Goal: Task Accomplishment & Management: Complete application form

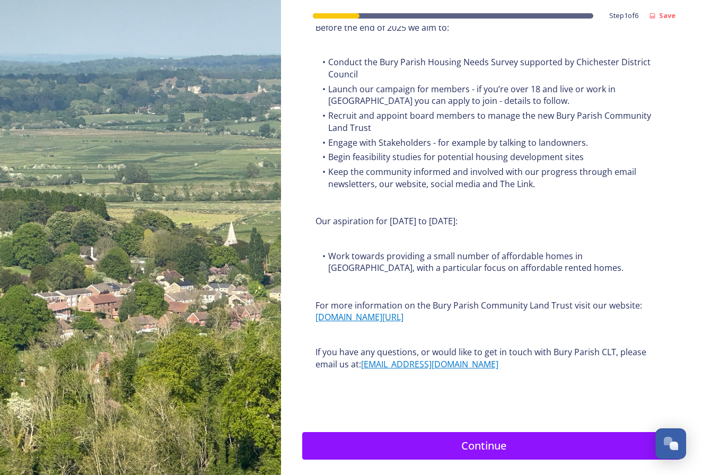
scroll to position [1194, 0]
click at [427, 439] on div "Continue" at bounding box center [483, 447] width 355 height 16
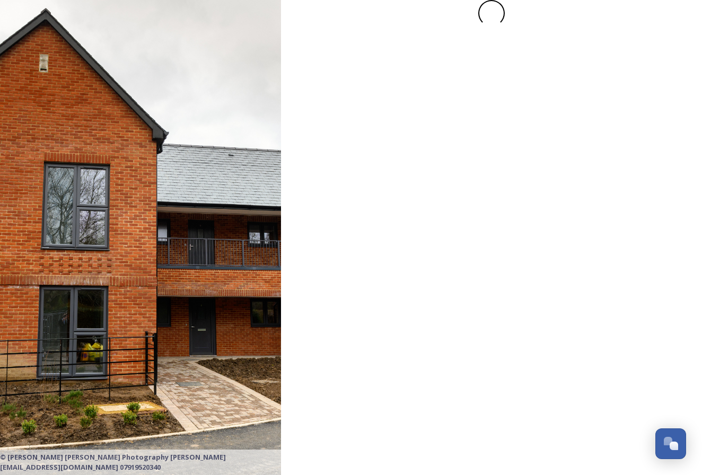
scroll to position [0, 0]
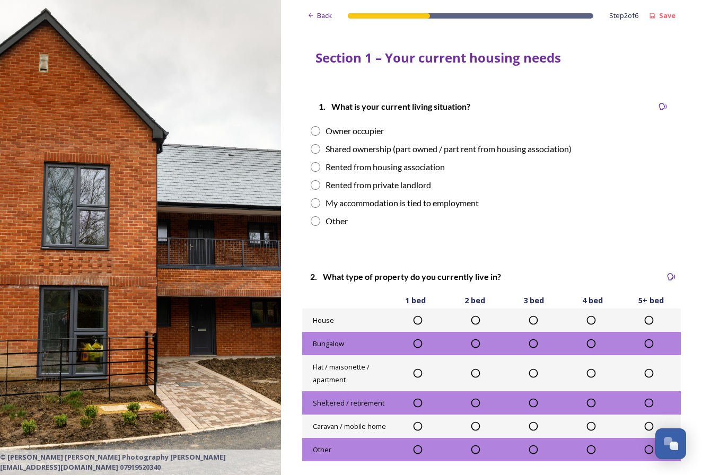
scroll to position [3, 0]
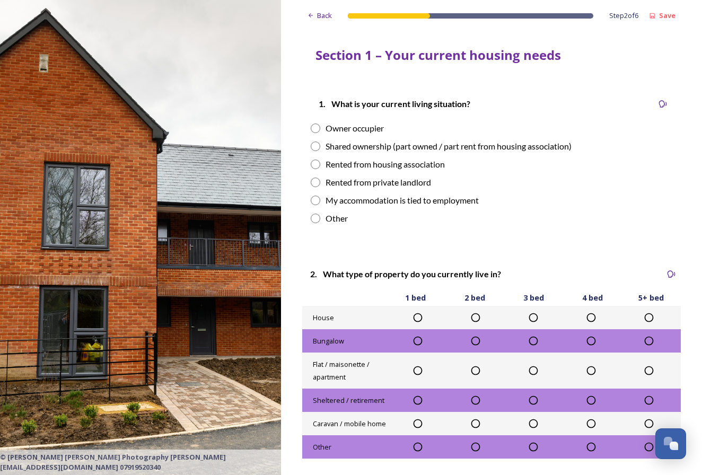
click at [476, 317] on icon at bounding box center [476, 317] width 11 height 11
click at [477, 370] on icon at bounding box center [476, 371] width 11 height 11
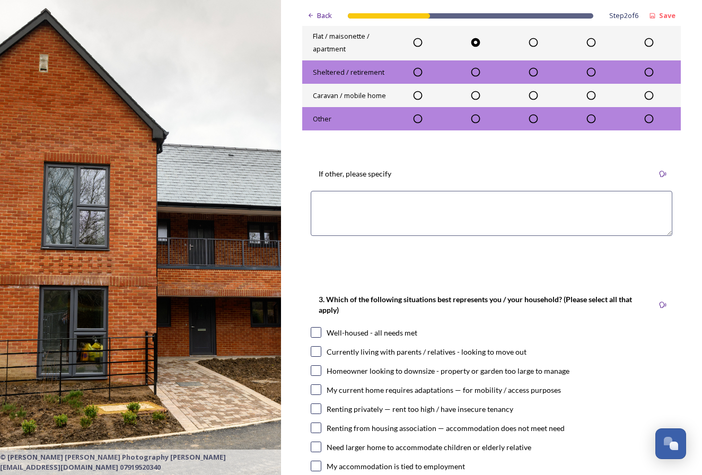
scroll to position [0, 0]
click at [316, 349] on input "checkbox" at bounding box center [316, 351] width 11 height 11
checkbox input "true"
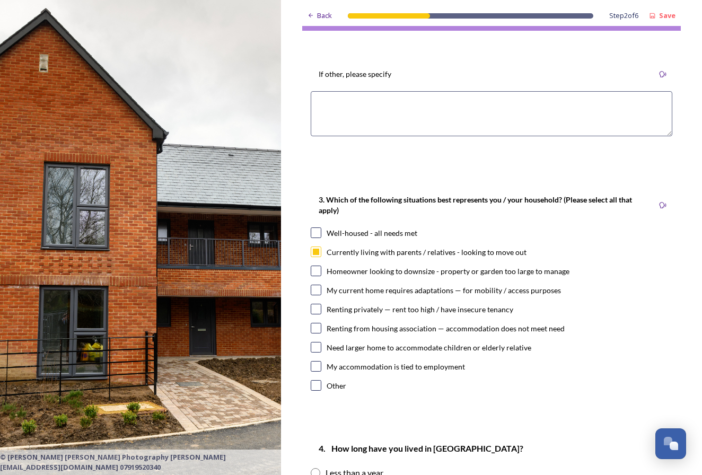
scroll to position [431, 0]
click at [317, 383] on input "checkbox" at bounding box center [316, 385] width 11 height 11
checkbox input "true"
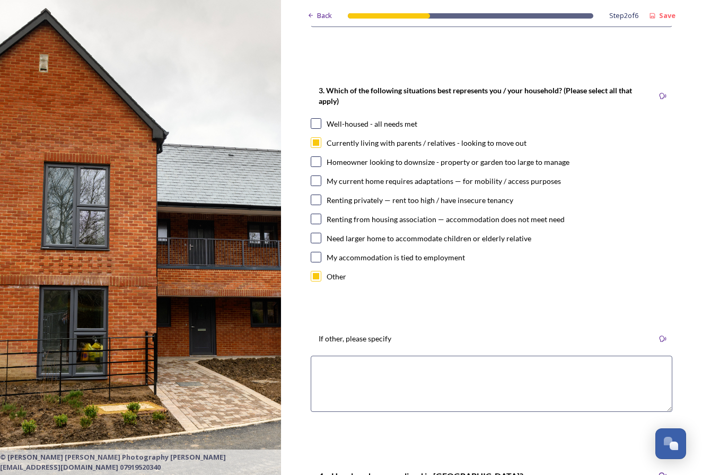
scroll to position [549, 0]
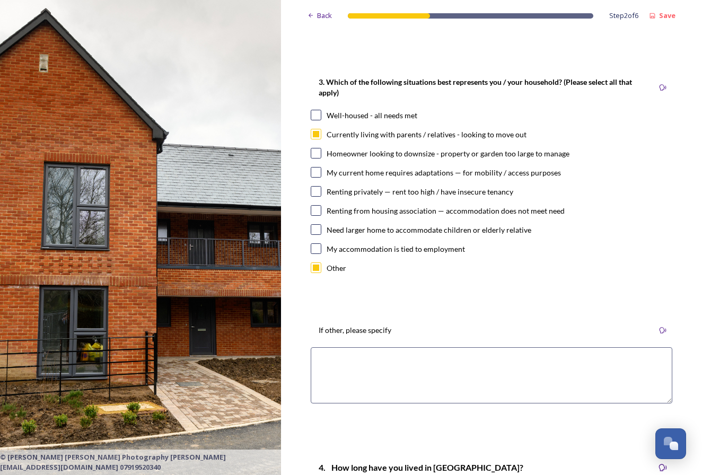
click at [329, 353] on textarea at bounding box center [492, 375] width 362 height 56
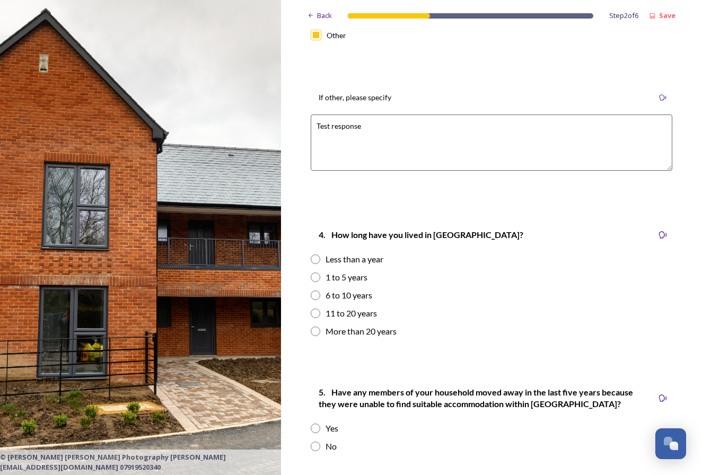
scroll to position [785, 0]
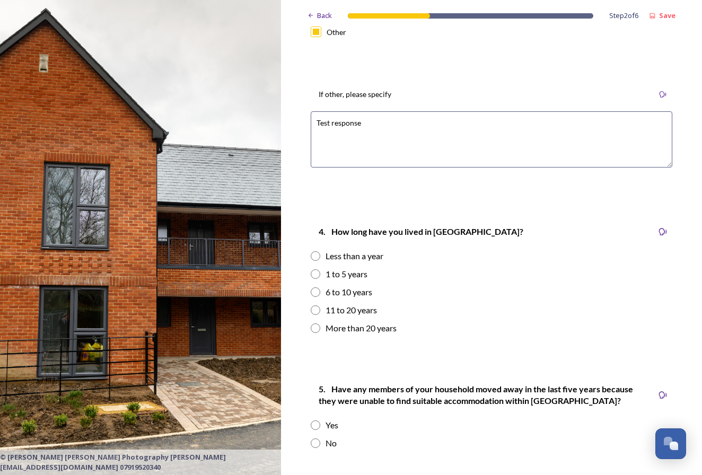
type textarea "Test response"
click at [315, 308] on input "radio" at bounding box center [316, 311] width 10 height 10
radio input "true"
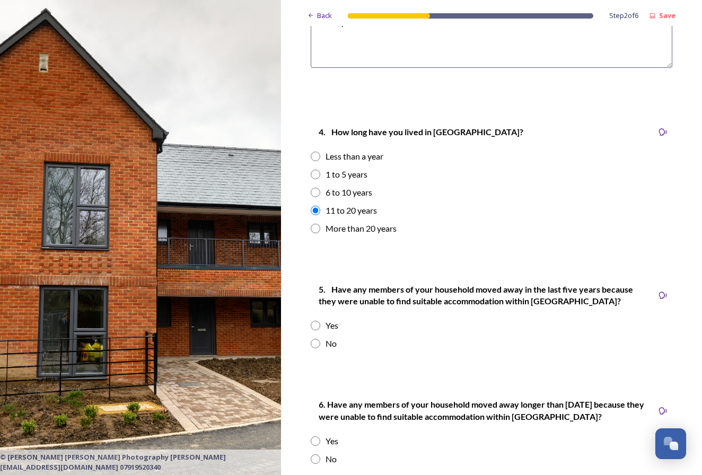
scroll to position [909, 0]
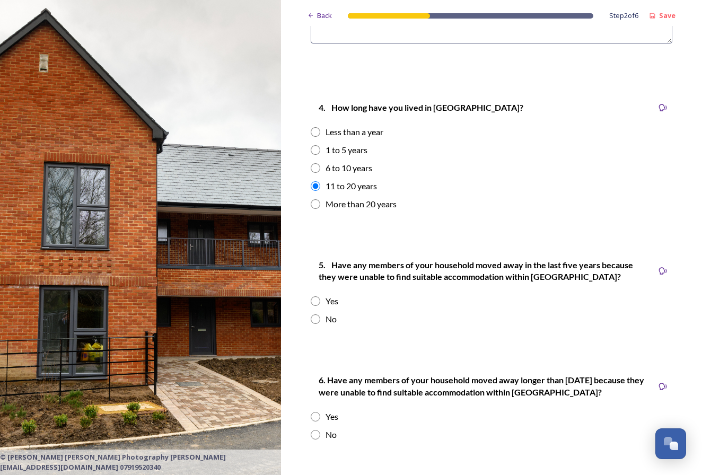
click at [314, 199] on input "radio" at bounding box center [316, 204] width 10 height 10
radio input "true"
click at [317, 297] on input "radio" at bounding box center [316, 302] width 10 height 10
radio input "true"
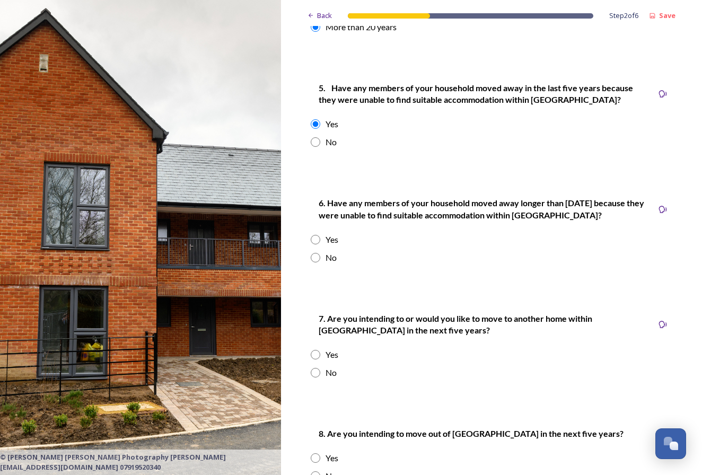
scroll to position [1087, 0]
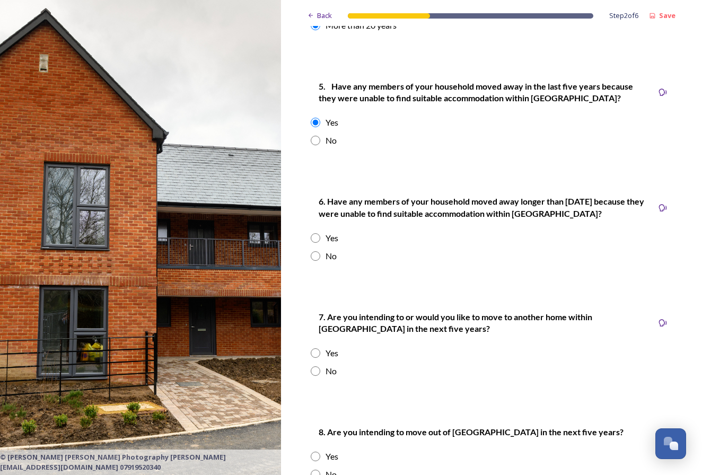
click at [314, 233] on input "radio" at bounding box center [316, 238] width 10 height 10
radio input "true"
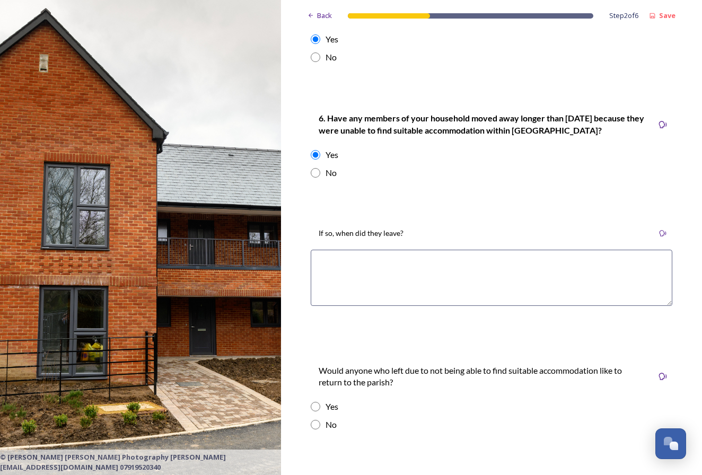
scroll to position [1174, 0]
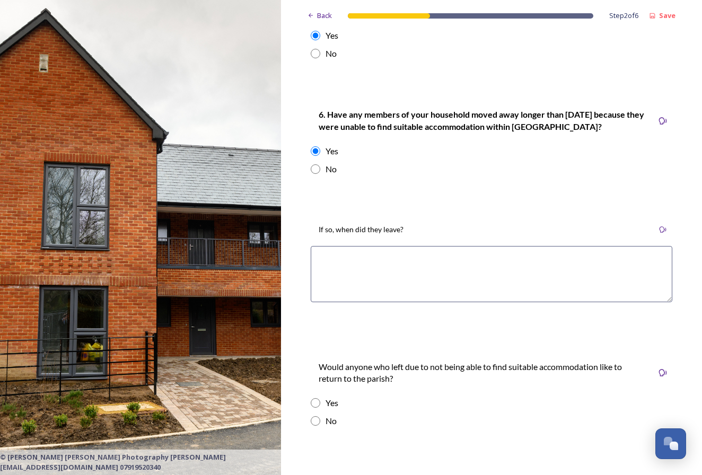
click at [326, 246] on textarea at bounding box center [492, 274] width 362 height 56
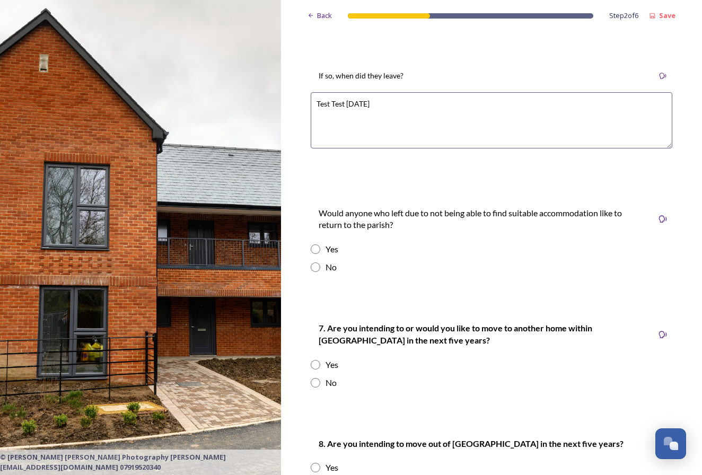
scroll to position [1329, 0]
type textarea "Test Test 6 years ago"
click at [316, 244] on input "radio" at bounding box center [316, 249] width 10 height 10
radio input "true"
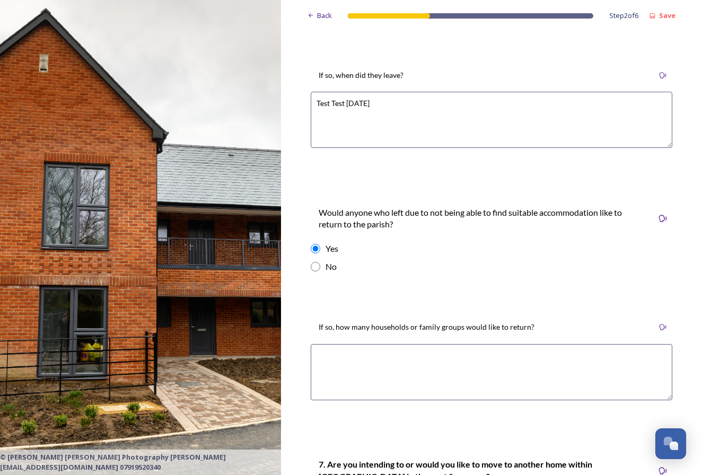
scroll to position [1365, 0]
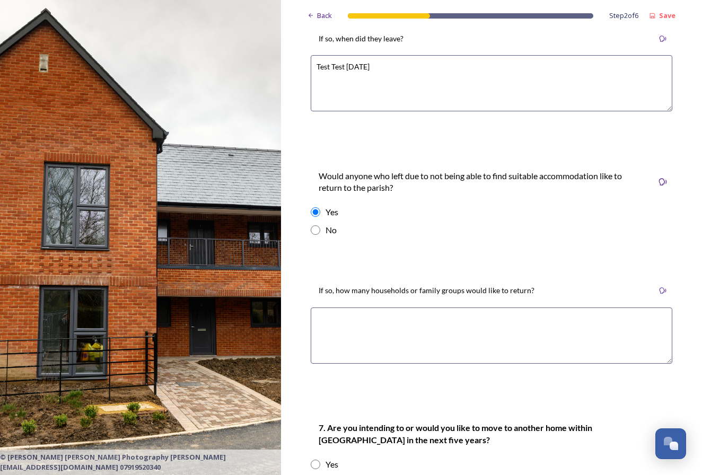
click at [324, 308] on textarea at bounding box center [492, 336] width 362 height 56
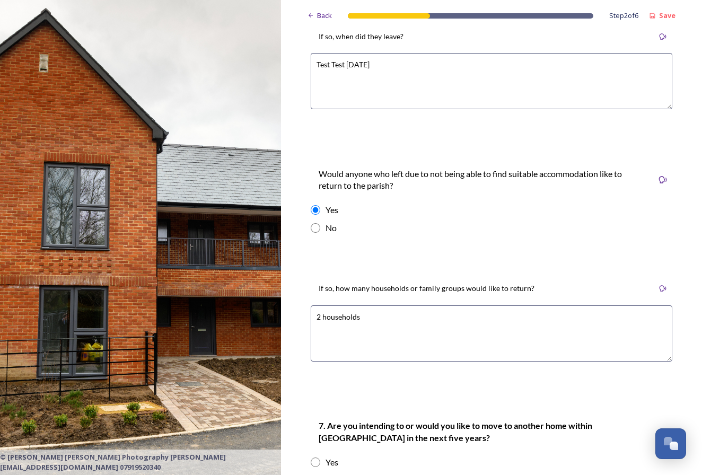
drag, startPoint x: 316, startPoint y: 310, endPoint x: 343, endPoint y: 310, distance: 27.1
click at [316, 310] on textarea "2 households" at bounding box center [492, 334] width 362 height 56
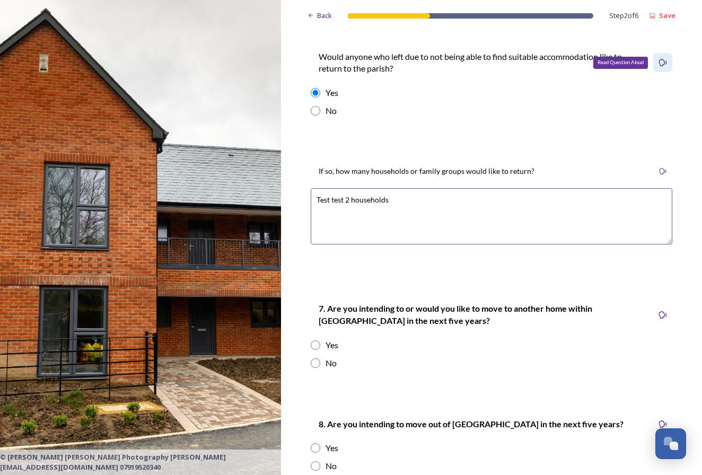
scroll to position [1489, 0]
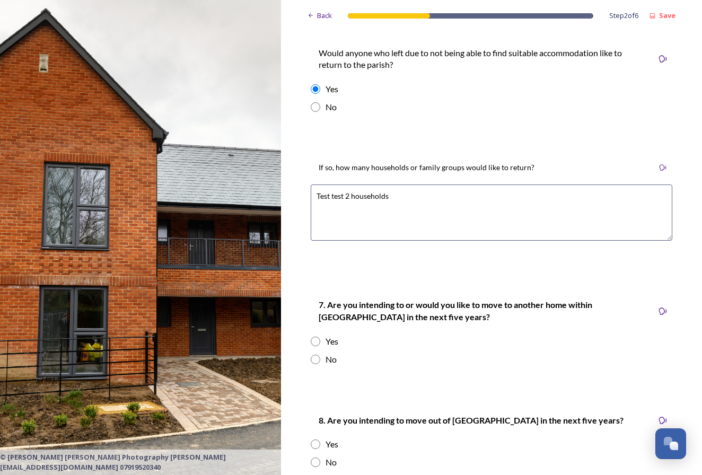
type textarea "Test test 2 households"
click at [312, 337] on input "radio" at bounding box center [316, 342] width 10 height 10
radio input "true"
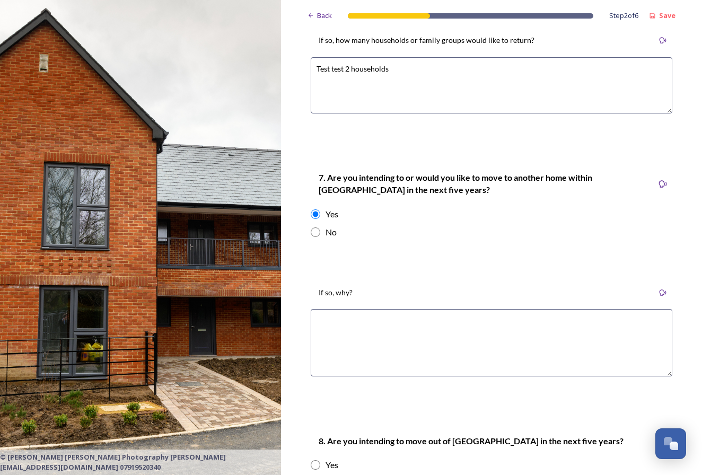
scroll to position [1646, 0]
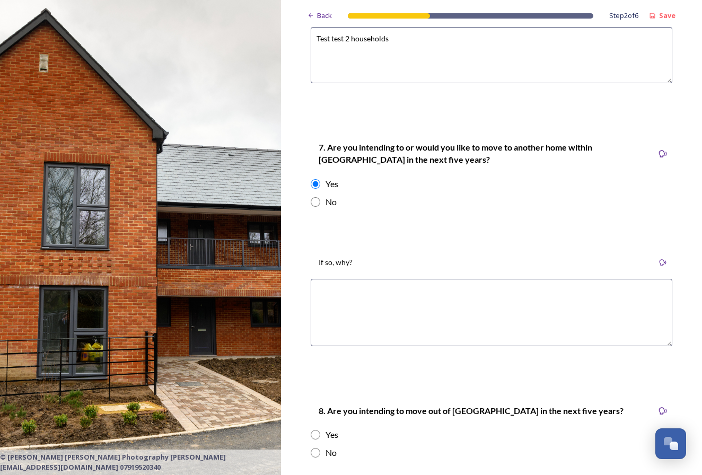
click at [336, 281] on textarea at bounding box center [492, 312] width 362 height 67
click at [406, 281] on textarea "not enough room living with parents" at bounding box center [492, 312] width 362 height 67
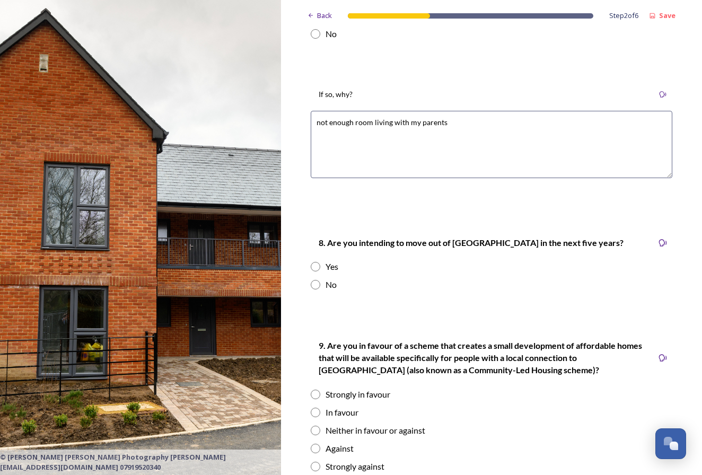
scroll to position [1815, 0]
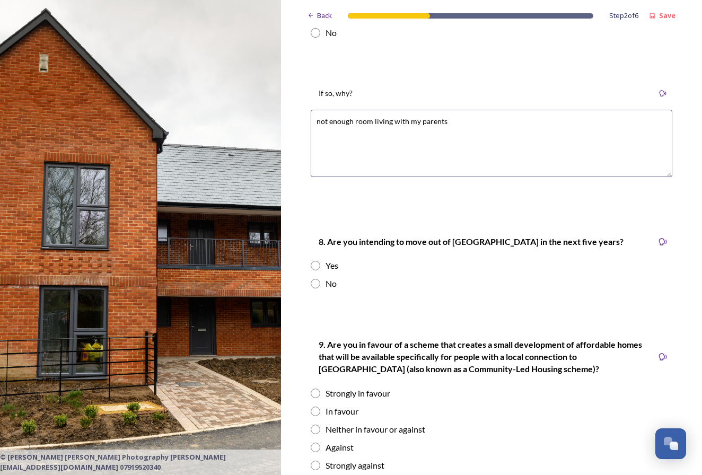
type textarea "not enough room living with my parents"
click at [316, 279] on input "radio" at bounding box center [316, 284] width 10 height 10
radio input "true"
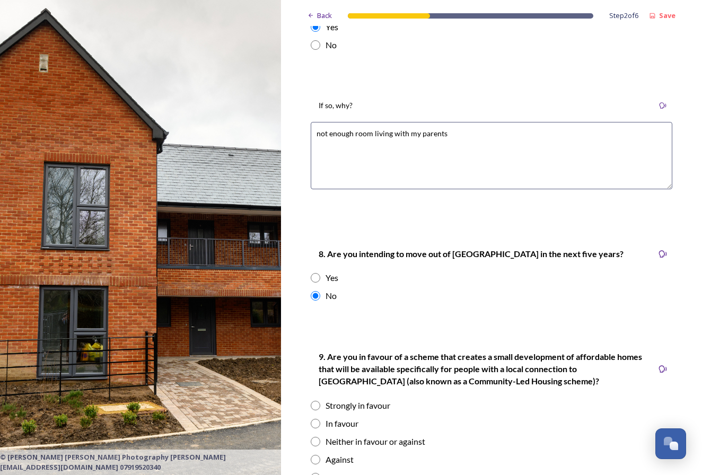
scroll to position [1802, 0]
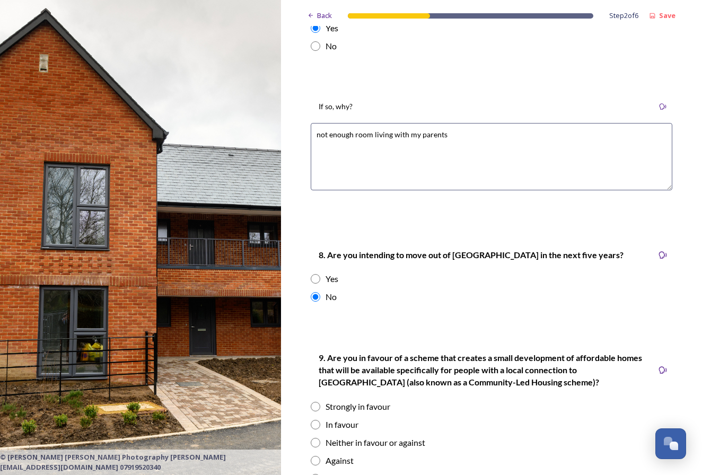
click at [317, 125] on textarea "not enough room living with my parents" at bounding box center [492, 156] width 362 height 67
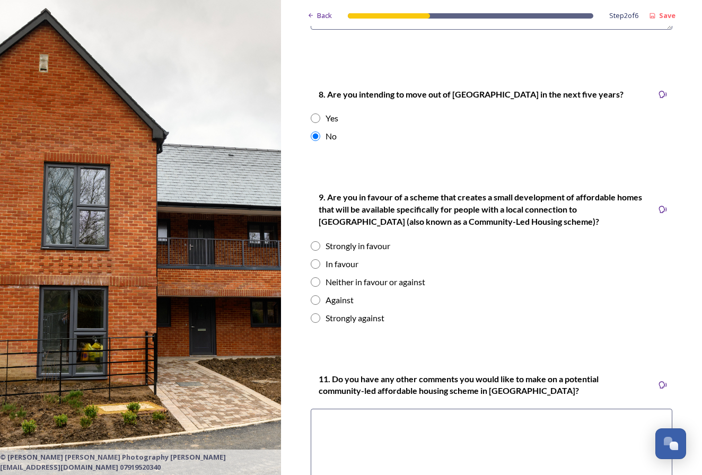
scroll to position [1963, 0]
type textarea "Test test not enough room living with my parents"
click at [316, 241] on input "radio" at bounding box center [316, 246] width 10 height 10
radio input "true"
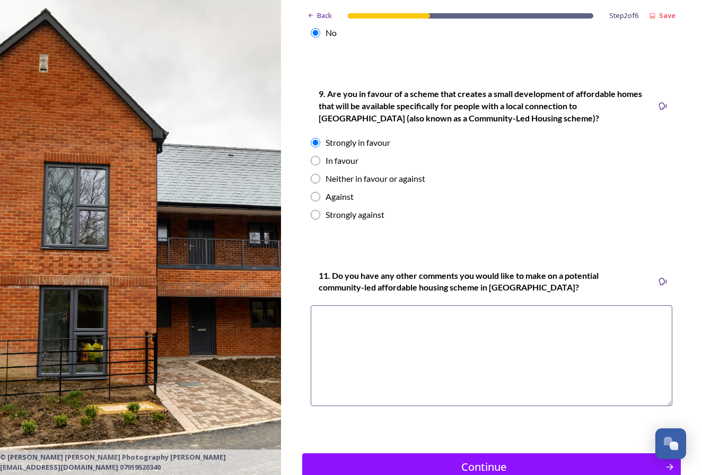
scroll to position [2093, 0]
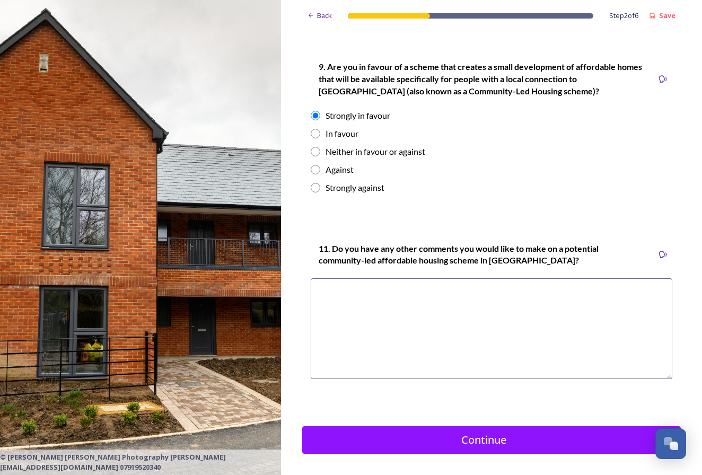
click at [326, 279] on textarea at bounding box center [492, 329] width 362 height 101
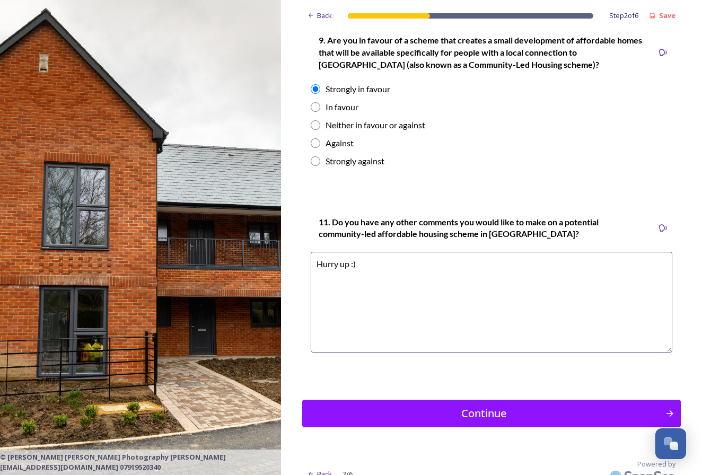
scroll to position [0, 1]
type textarea "Hurry up :)"
click at [556, 406] on div "Continue" at bounding box center [483, 414] width 355 height 16
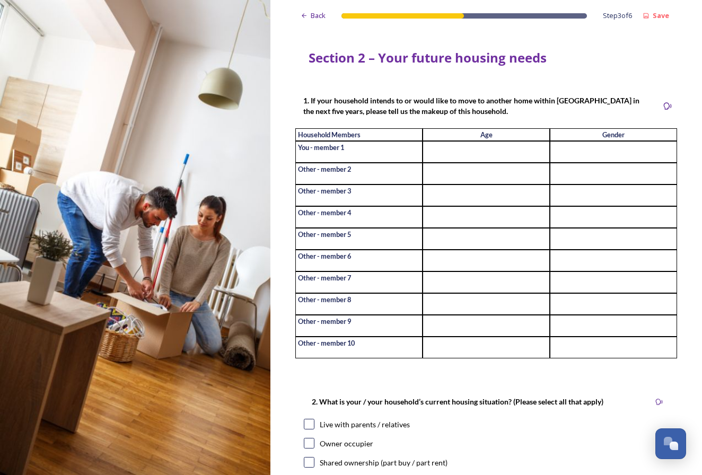
scroll to position [0, 0]
click at [486, 150] on input at bounding box center [486, 152] width 127 height 22
type input "29"
click at [601, 149] on input at bounding box center [613, 152] width 127 height 22
type input "F"
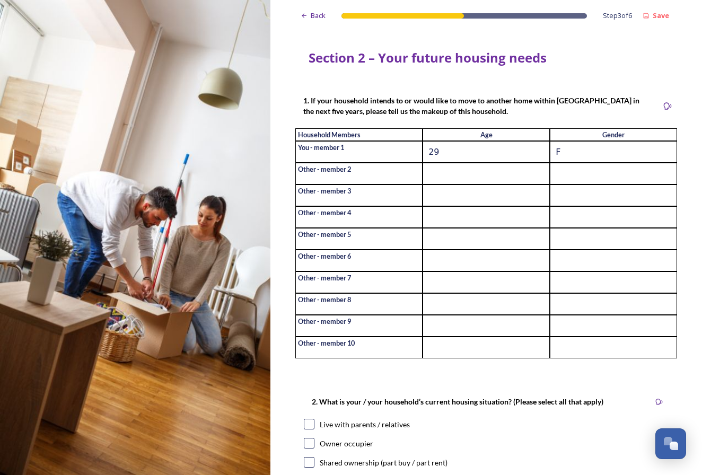
click at [432, 172] on input at bounding box center [486, 174] width 127 height 22
type input "32"
click at [555, 170] on input at bounding box center [613, 174] width 127 height 22
type input "M"
click at [427, 188] on input at bounding box center [486, 196] width 127 height 22
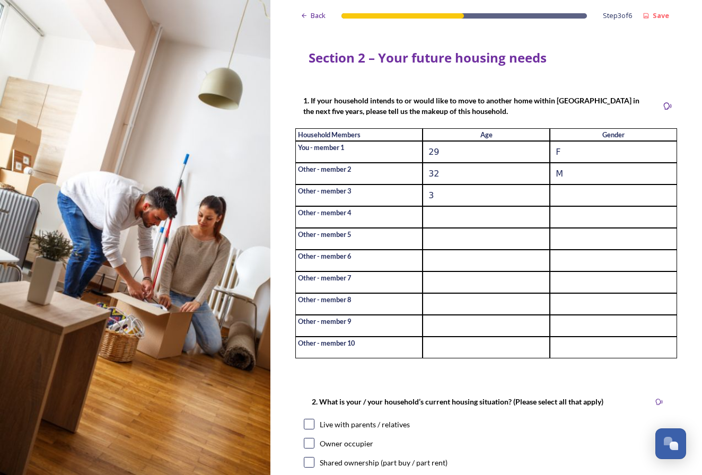
type input "3"
click at [555, 191] on input at bounding box center [613, 196] width 127 height 22
type input "F"
click at [429, 212] on input at bounding box center [486, 217] width 127 height 22
type input "1"
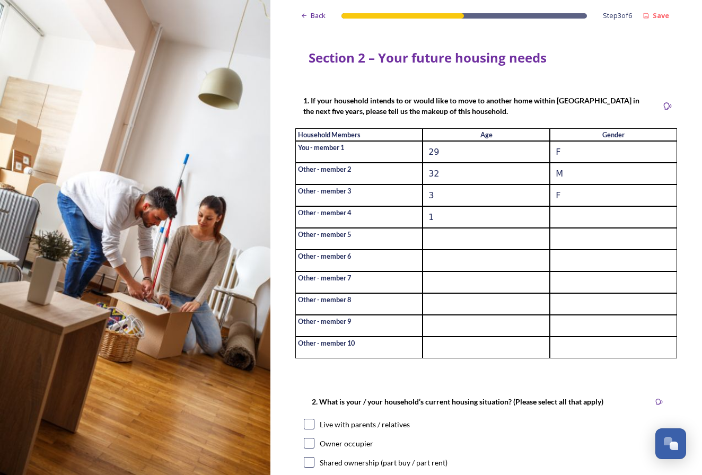
click at [584, 215] on input at bounding box center [613, 217] width 127 height 22
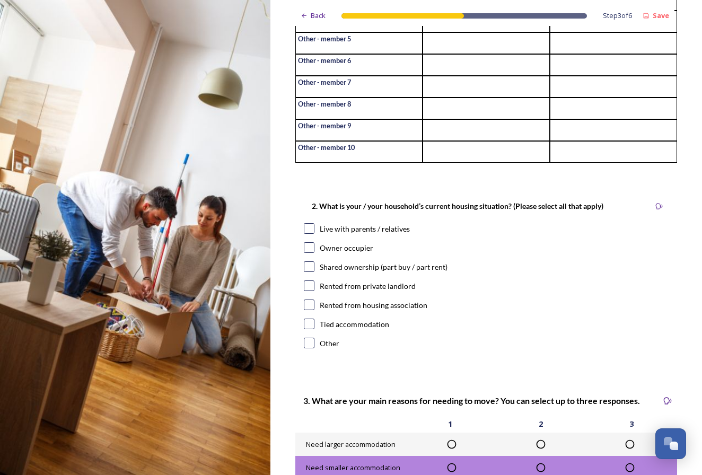
scroll to position [199, 0]
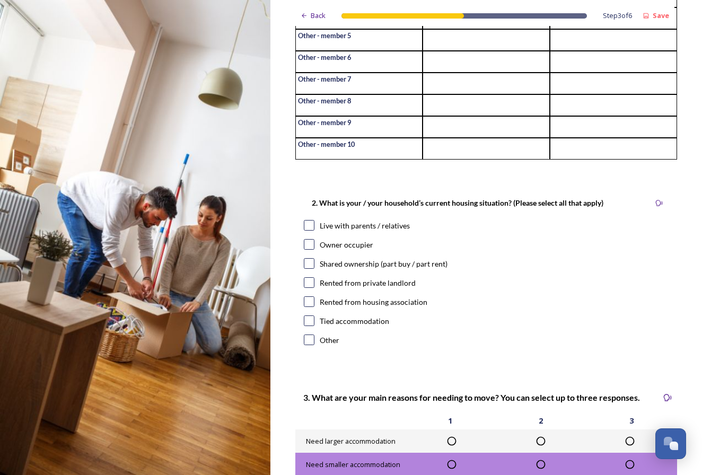
type input "M"
click at [304, 220] on input "checkbox" at bounding box center [309, 225] width 11 height 11
checkbox input "true"
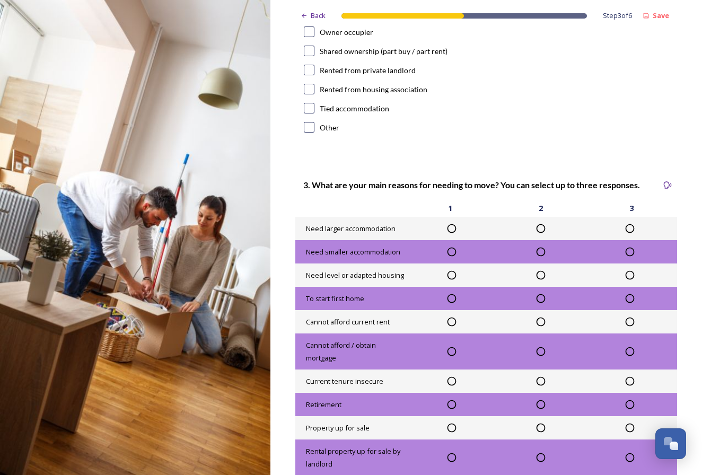
scroll to position [422, 0]
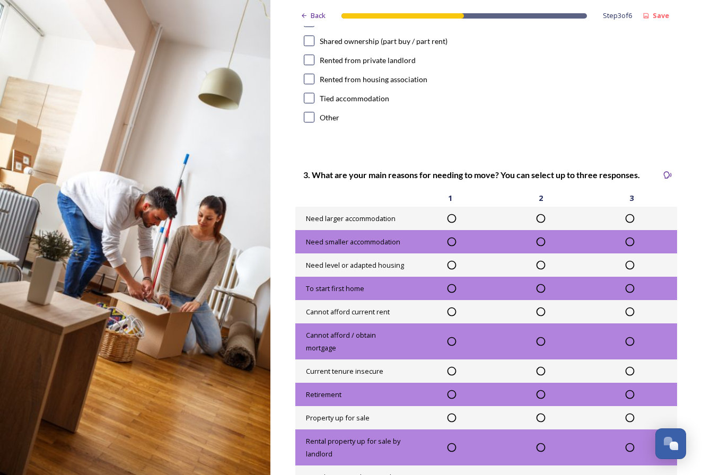
click at [447, 213] on icon at bounding box center [452, 218] width 11 height 11
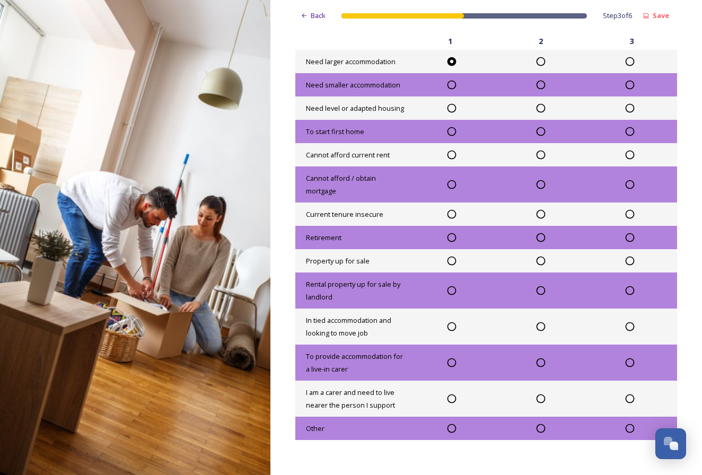
scroll to position [581, 0]
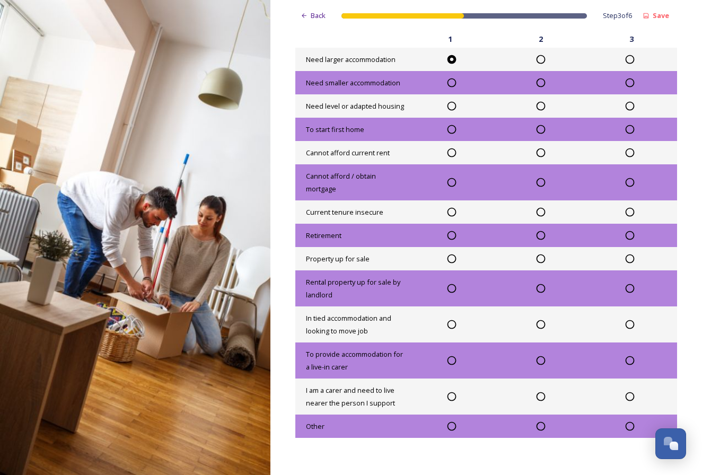
click at [447, 124] on icon at bounding box center [452, 129] width 11 height 11
click at [448, 178] on icon at bounding box center [452, 182] width 9 height 9
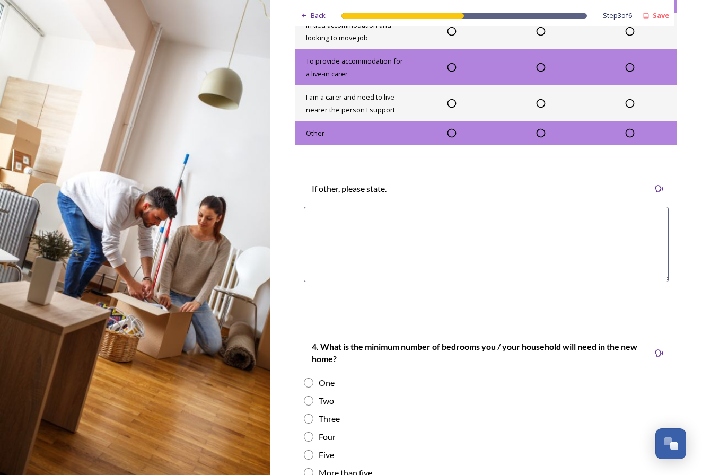
scroll to position [878, 0]
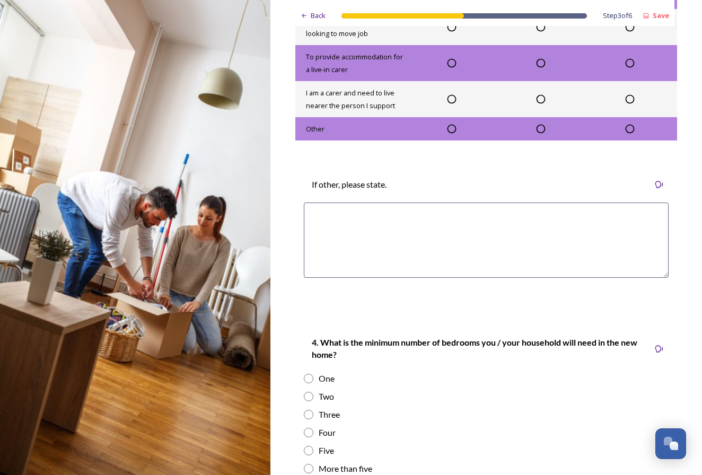
click at [304, 392] on input "radio" at bounding box center [309, 397] width 10 height 10
radio input "true"
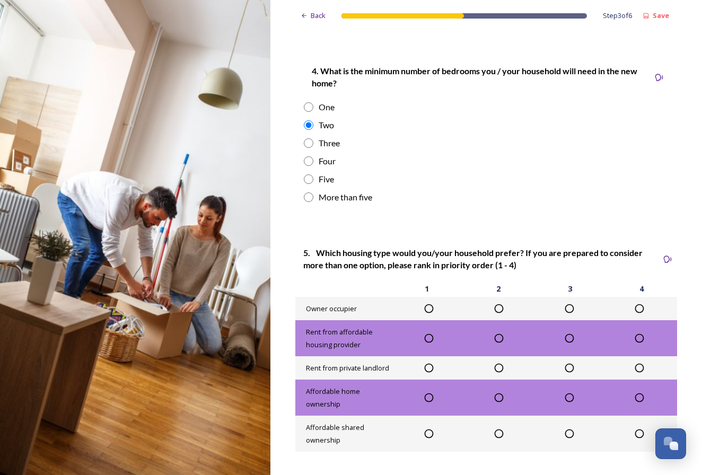
scroll to position [1151, 0]
click at [424, 333] on icon at bounding box center [429, 338] width 11 height 11
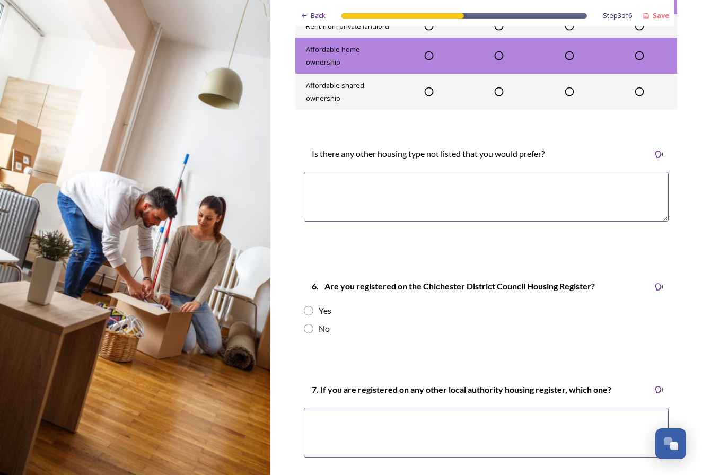
scroll to position [1493, 0]
click at [304, 324] on input "radio" at bounding box center [309, 329] width 10 height 10
radio input "true"
click at [320, 389] on div "7. If you are registered on any other local authority housing register, which o…" at bounding box center [486, 425] width 382 height 106
click at [334, 407] on textarea at bounding box center [486, 432] width 365 height 50
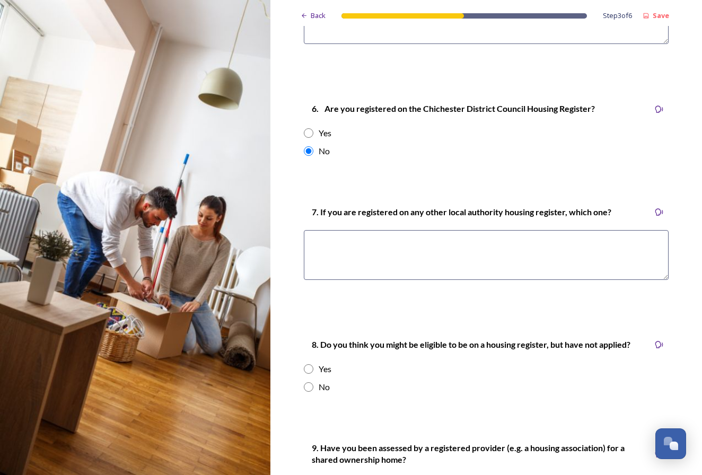
scroll to position [1671, 0]
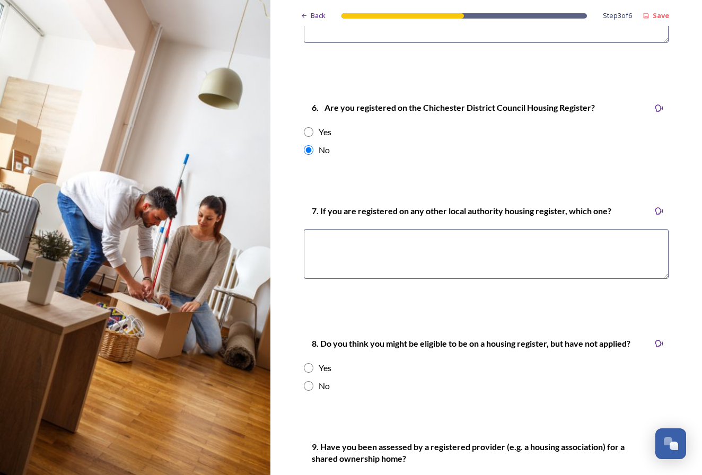
click at [304, 363] on input "radio" at bounding box center [309, 368] width 10 height 10
radio input "true"
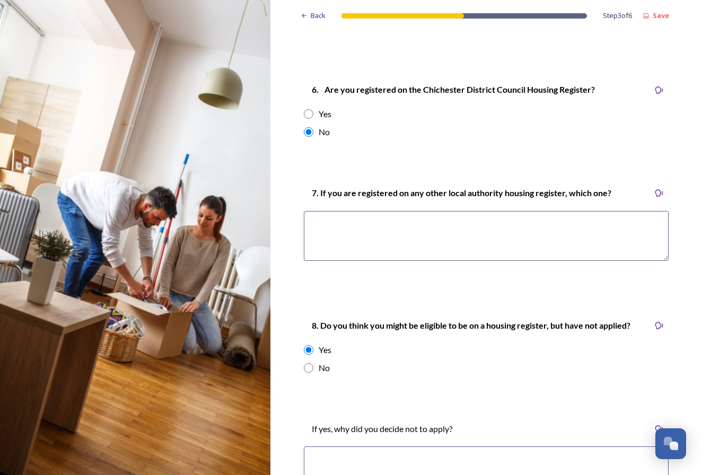
scroll to position [1797, 0]
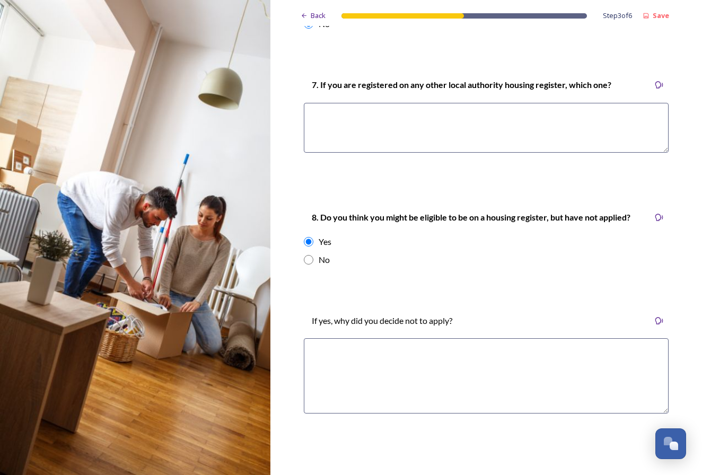
click at [316, 338] on textarea at bounding box center [486, 375] width 365 height 75
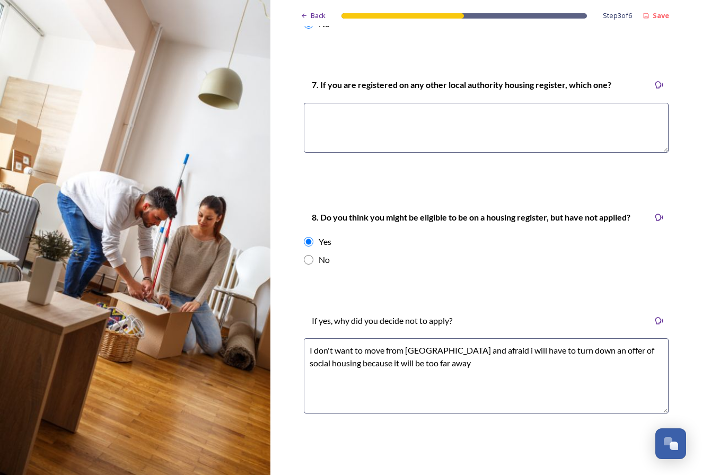
scroll to position [0, 0]
click at [304, 338] on textarea "I don't want to move from Bury and afraid i will have to turn down an offer of …" at bounding box center [486, 375] width 365 height 75
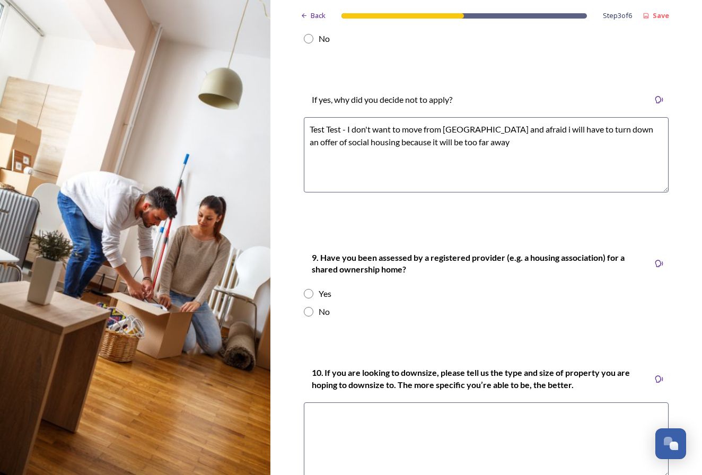
scroll to position [2027, 0]
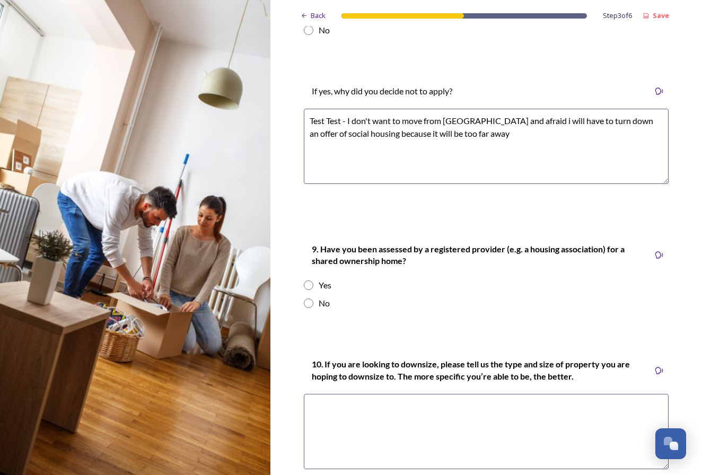
type textarea "Test Test - I don't want to move from Bury and afraid i will have to turn down …"
drag, startPoint x: 302, startPoint y: 283, endPoint x: 306, endPoint y: 292, distance: 10.4
click at [304, 299] on input "radio" at bounding box center [309, 304] width 10 height 10
radio input "true"
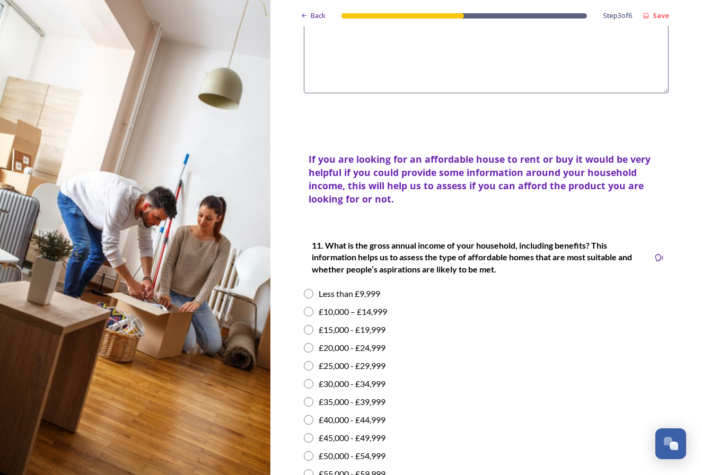
scroll to position [2405, 0]
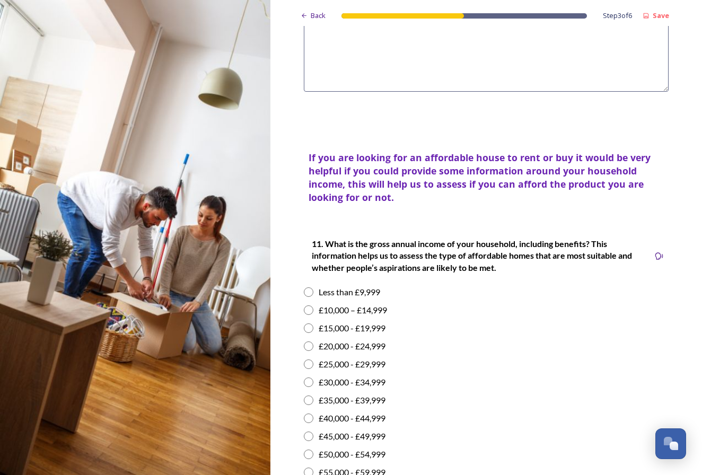
click at [304, 360] on input "radio" at bounding box center [309, 365] width 10 height 10
radio input "true"
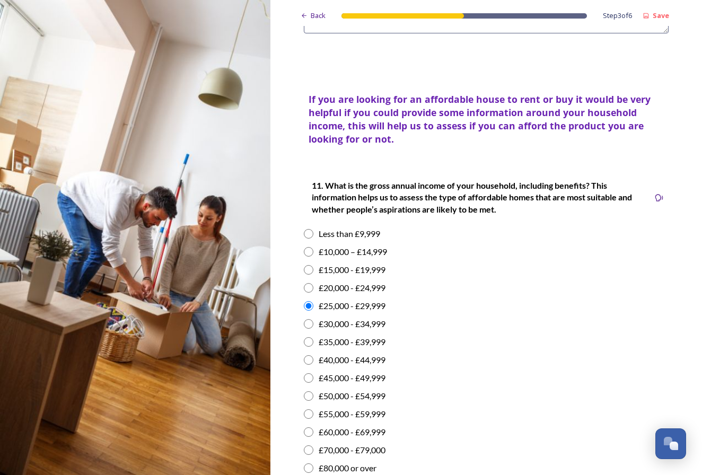
scroll to position [0, 1]
click at [304, 319] on input "radio" at bounding box center [309, 324] width 10 height 10
radio input "true"
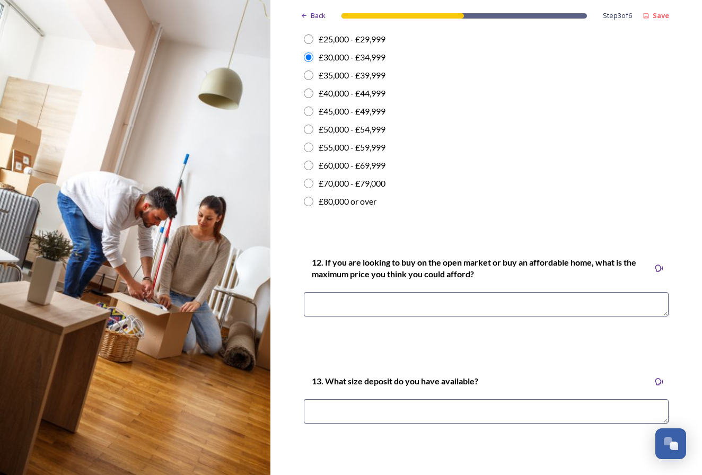
scroll to position [2731, 0]
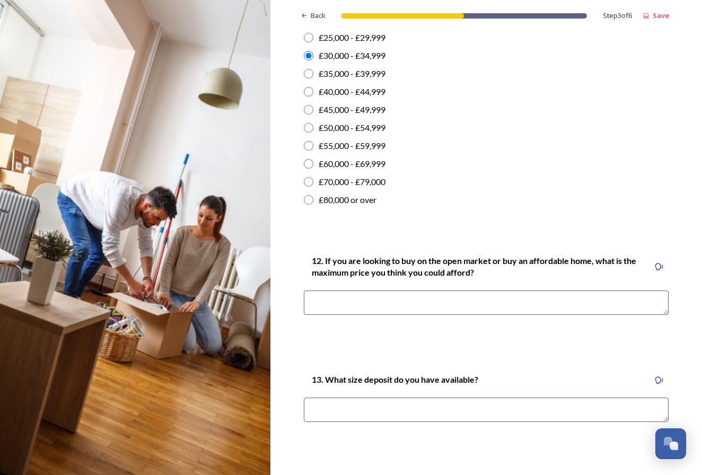
drag, startPoint x: 316, startPoint y: 277, endPoint x: 321, endPoint y: 279, distance: 5.7
click at [316, 291] on textarea at bounding box center [486, 303] width 365 height 24
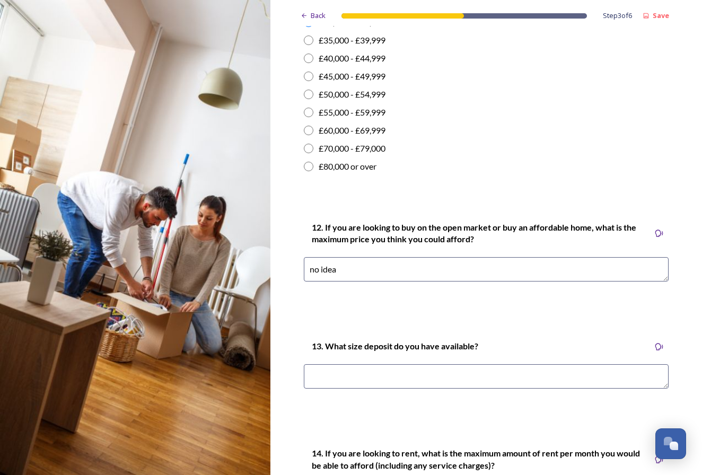
scroll to position [2767, 0]
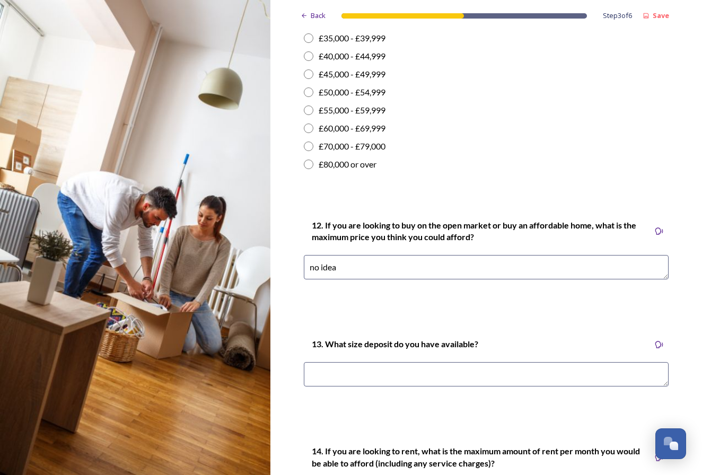
type textarea "no idea"
click at [326, 362] on textarea at bounding box center [486, 374] width 365 height 24
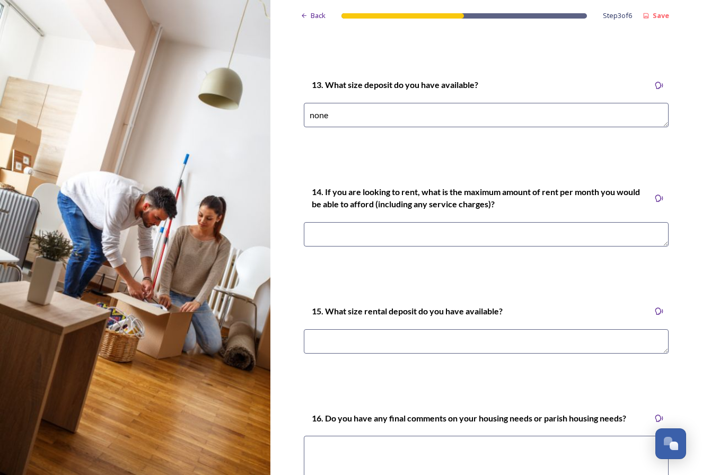
scroll to position [0, 1]
type textarea "none"
click at [318, 222] on textarea at bounding box center [486, 234] width 365 height 24
type textarea "£950"
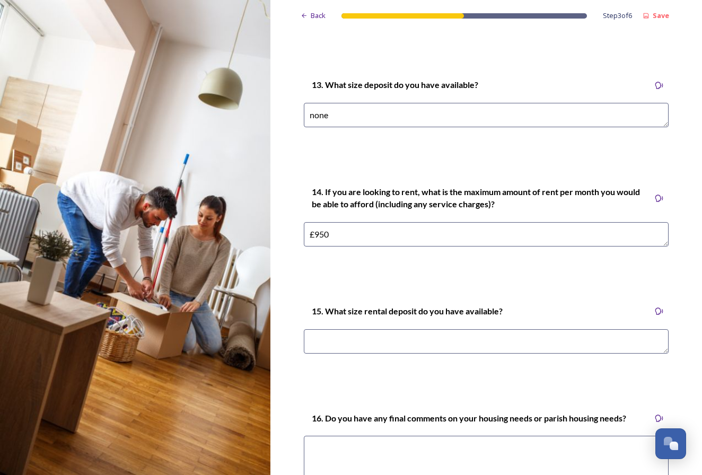
click at [320, 329] on textarea at bounding box center [486, 341] width 365 height 24
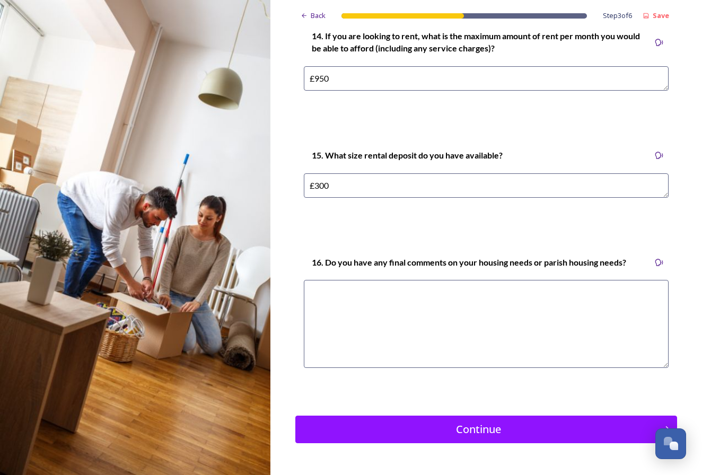
scroll to position [3182, 0]
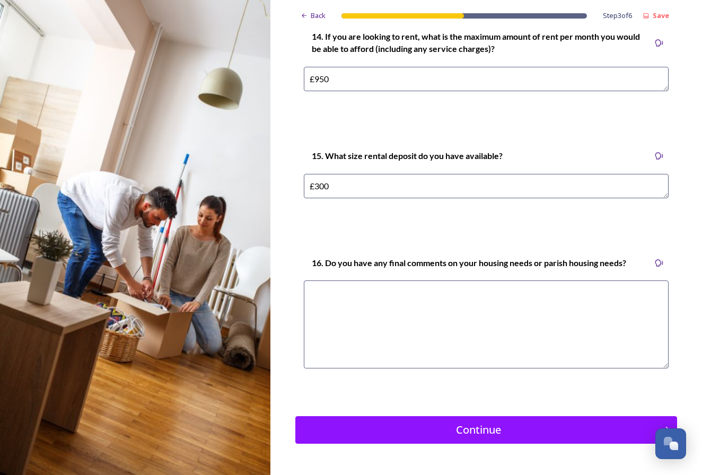
type textarea "£300"
click at [321, 281] on textarea at bounding box center [486, 325] width 365 height 88
type textarea "How do we become a members of the CLT?"
click at [361, 422] on div "Continue" at bounding box center [479, 430] width 359 height 16
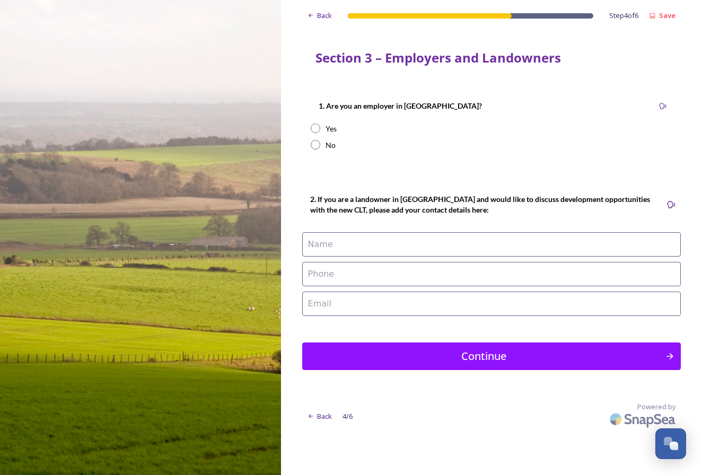
click at [314, 144] on input "radio" at bounding box center [316, 145] width 10 height 10
radio input "true"
click at [313, 128] on input "radio" at bounding box center [316, 129] width 10 height 10
radio input "true"
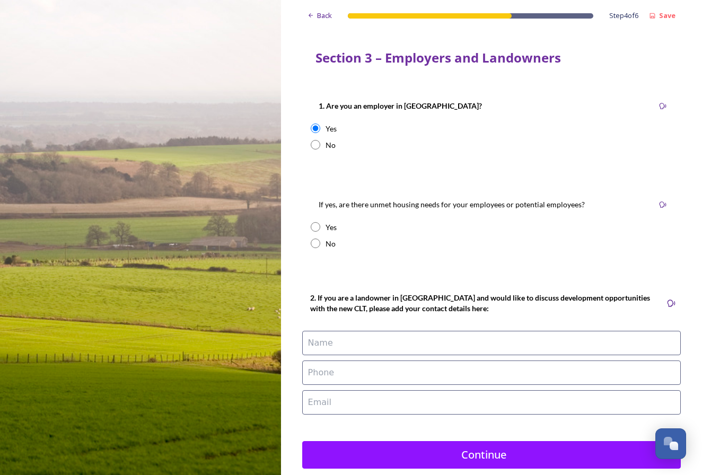
click at [315, 225] on input "radio" at bounding box center [316, 227] width 10 height 10
radio input "true"
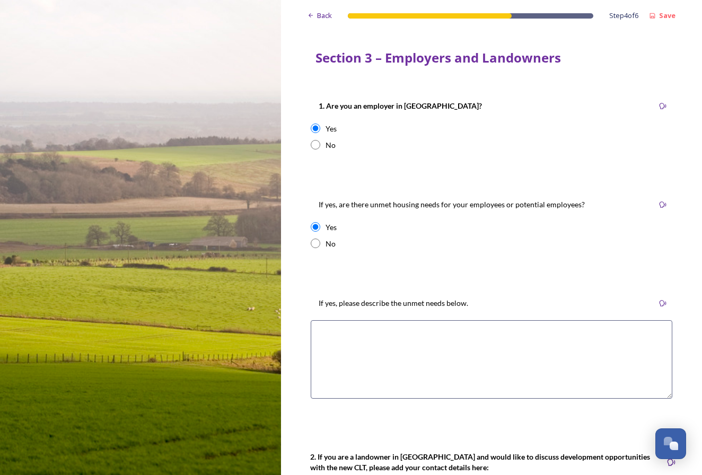
click at [340, 334] on textarea at bounding box center [492, 359] width 362 height 79
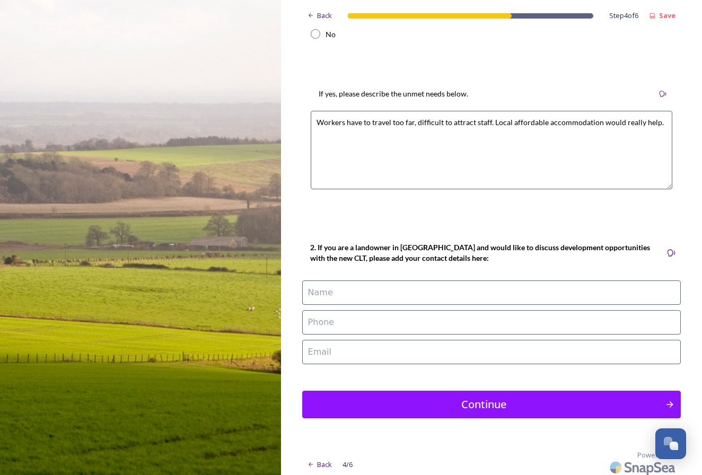
scroll to position [209, 0]
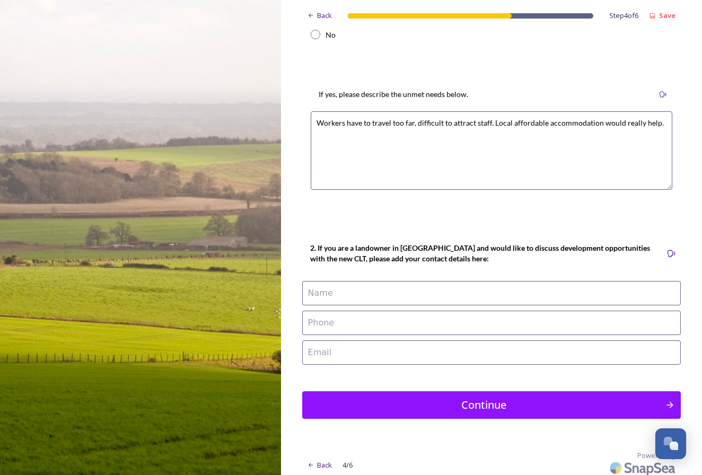
type textarea "Workers have to travel too far, difficult to attract staff. Local affordable ac…"
type email "richard.champness@buryparishcouncil.org.uk"
click at [325, 292] on name at bounding box center [491, 293] width 379 height 24
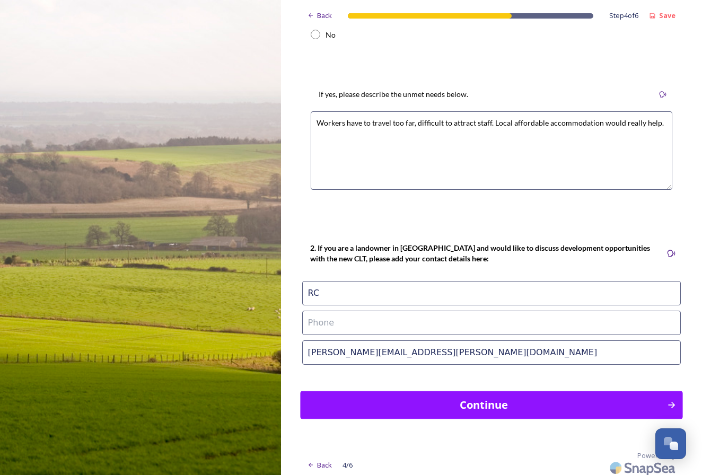
type name "RC"
click at [376, 403] on div "Continue" at bounding box center [483, 405] width 355 height 16
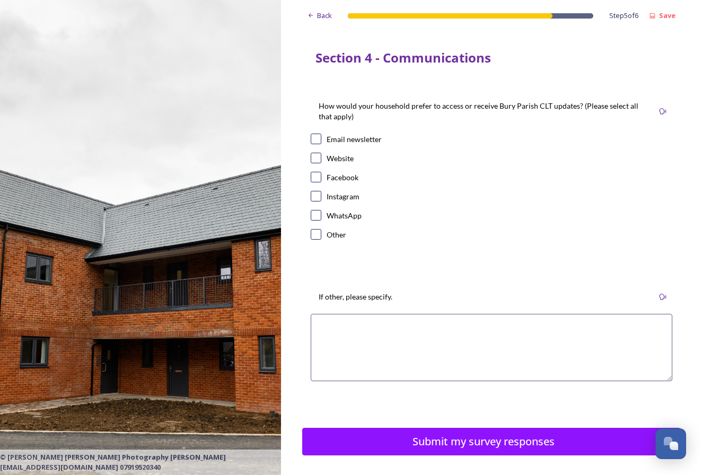
click at [318, 137] on input "checkbox" at bounding box center [316, 139] width 11 height 11
checkbox input "true"
click at [314, 215] on input "checkbox" at bounding box center [316, 215] width 11 height 11
checkbox input "true"
click at [366, 321] on textarea at bounding box center [492, 347] width 362 height 67
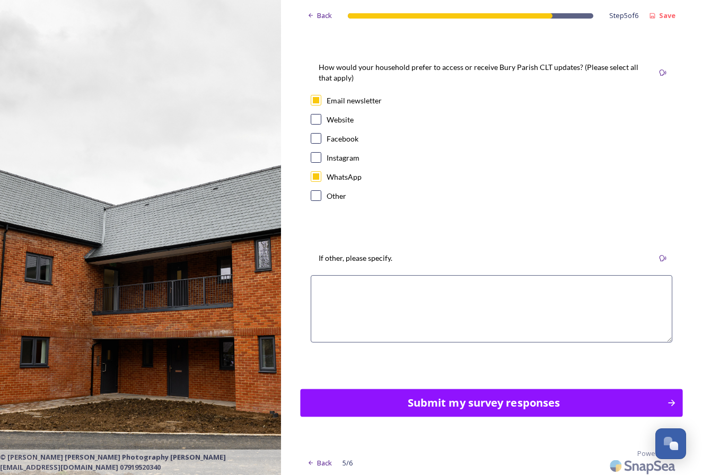
scroll to position [1, 0]
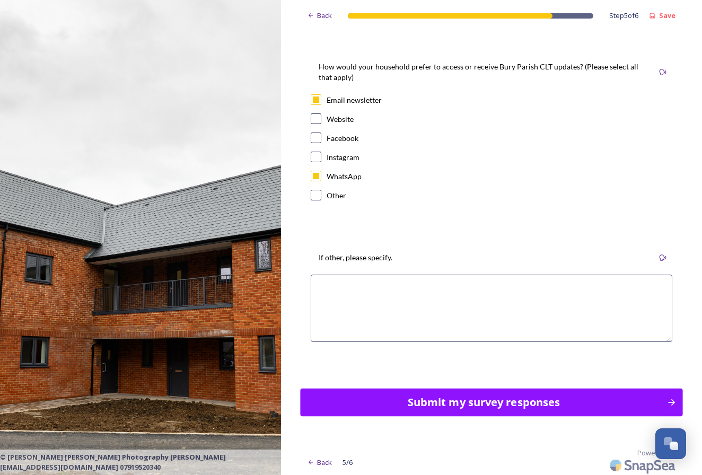
click at [368, 395] on div "Submit my survey responses" at bounding box center [483, 403] width 355 height 16
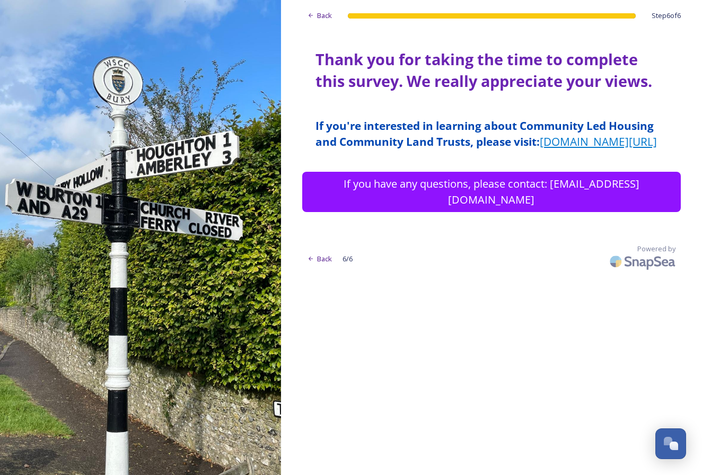
scroll to position [0, 0]
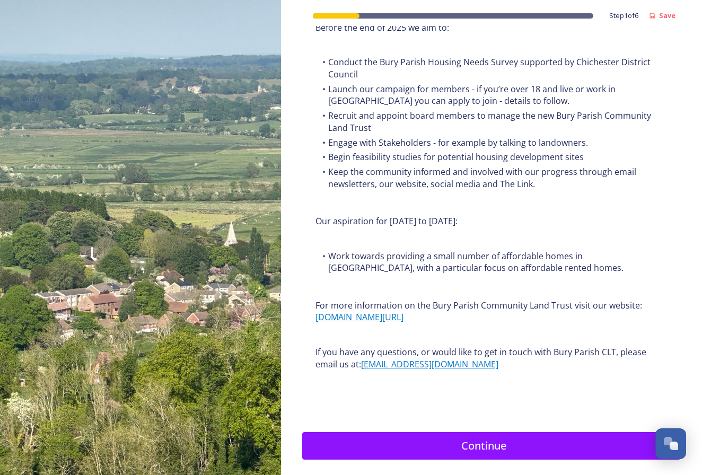
scroll to position [1194, 0]
click at [491, 439] on div "Continue" at bounding box center [483, 447] width 355 height 16
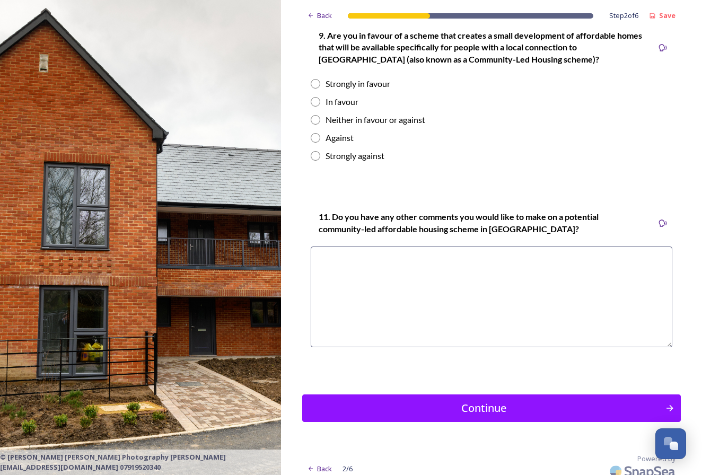
scroll to position [1450, 0]
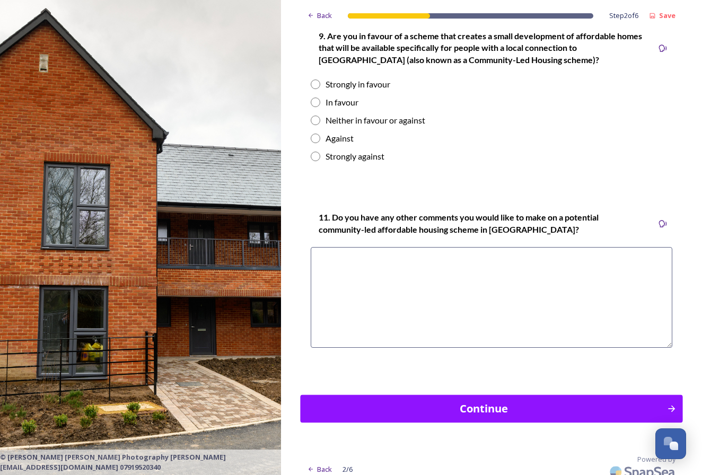
click at [551, 404] on div "Continue" at bounding box center [483, 409] width 355 height 16
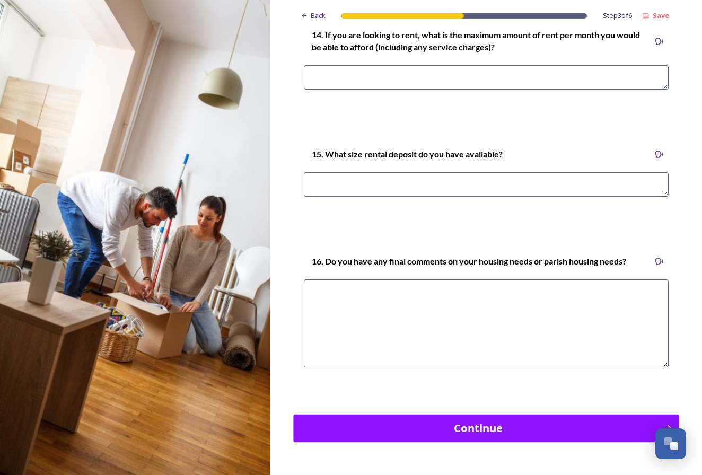
scroll to position [3025, 0]
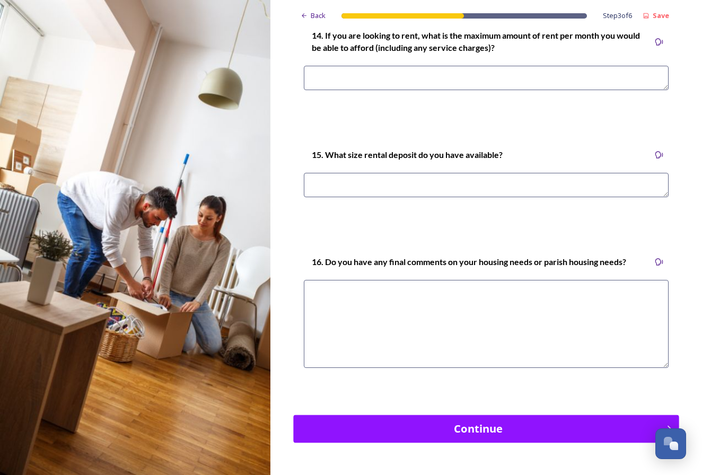
click at [548, 421] on div "Continue" at bounding box center [479, 429] width 359 height 16
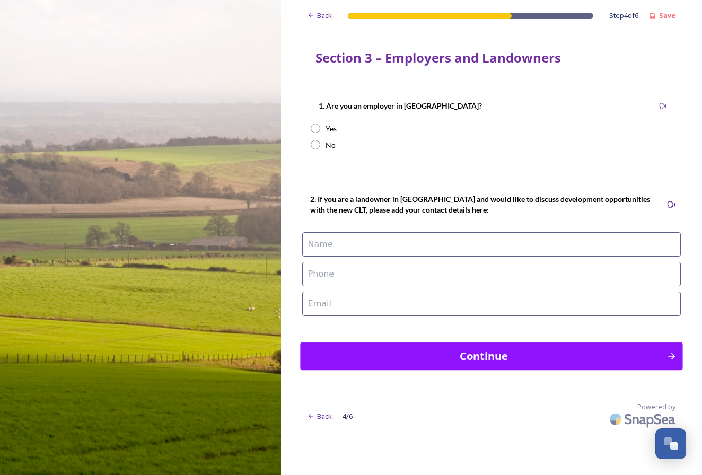
click at [588, 349] on div "Continue" at bounding box center [483, 357] width 355 height 16
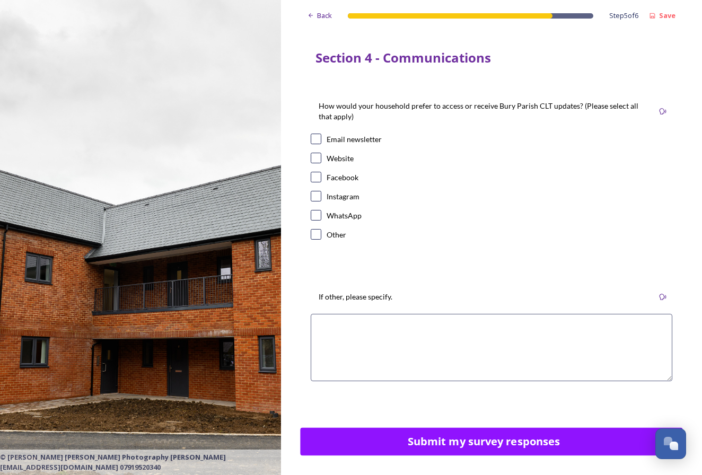
click at [581, 440] on div "Submit my survey responses" at bounding box center [483, 442] width 355 height 16
